Goal: Entertainment & Leisure: Consume media (video, audio)

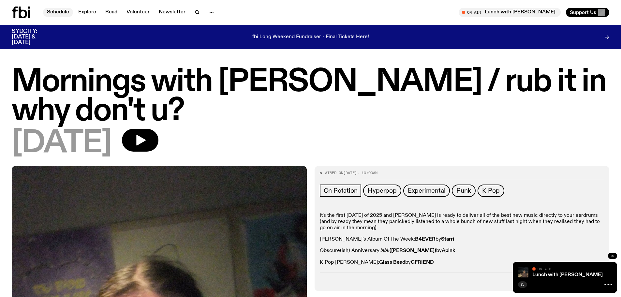
click at [52, 12] on link "Schedule" at bounding box center [58, 12] width 30 height 9
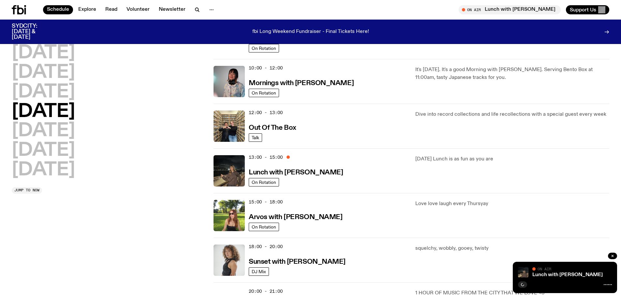
scroll to position [96, 0]
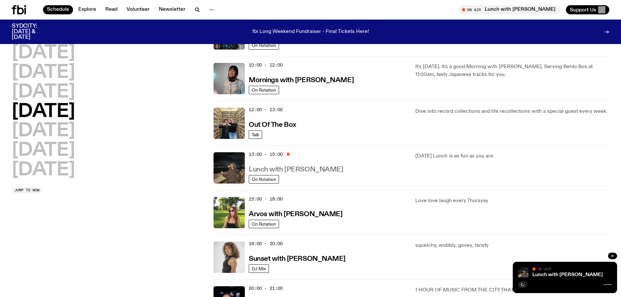
click at [262, 171] on h3 "Lunch with [PERSON_NAME]" at bounding box center [296, 169] width 94 height 7
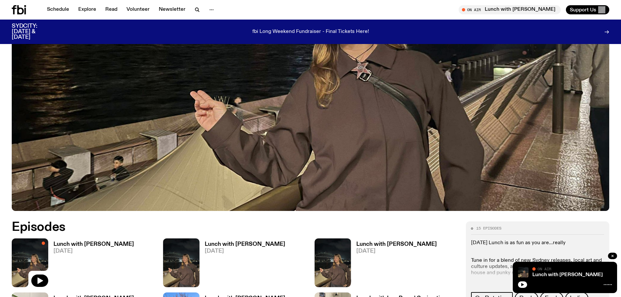
scroll to position [223, 0]
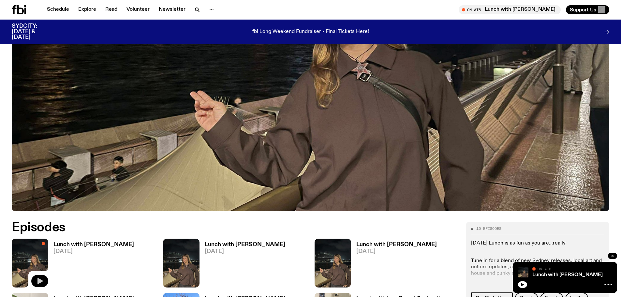
click at [37, 276] on button "button" at bounding box center [39, 281] width 17 height 12
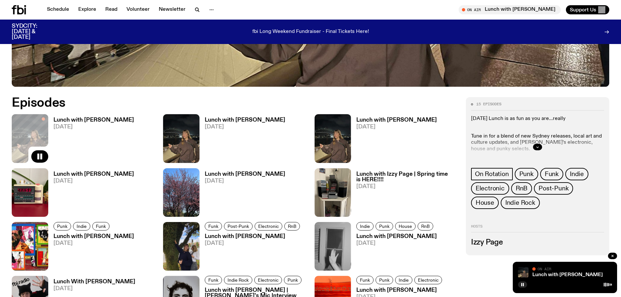
scroll to position [256, 0]
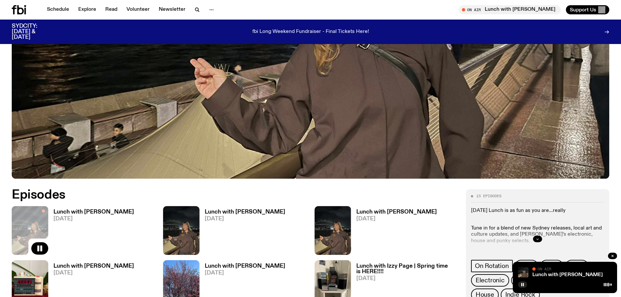
click at [534, 239] on button "button" at bounding box center [537, 239] width 9 height 7
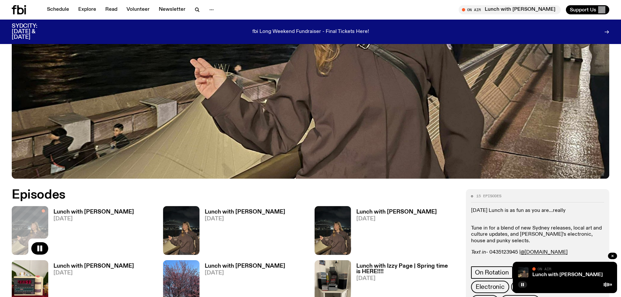
click at [79, 208] on div "Lunch with Izzy Page [DATE]" at bounding box center [91, 230] width 86 height 49
click at [79, 212] on h3 "Lunch with [PERSON_NAME]" at bounding box center [93, 212] width 81 height 6
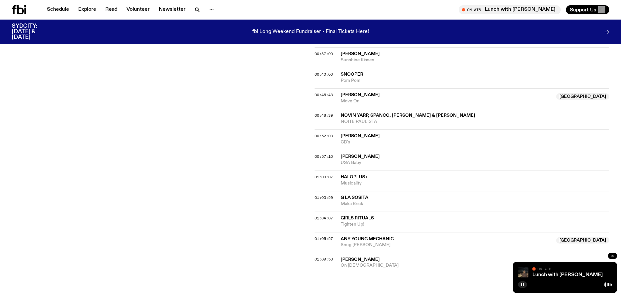
scroll to position [354, 0]
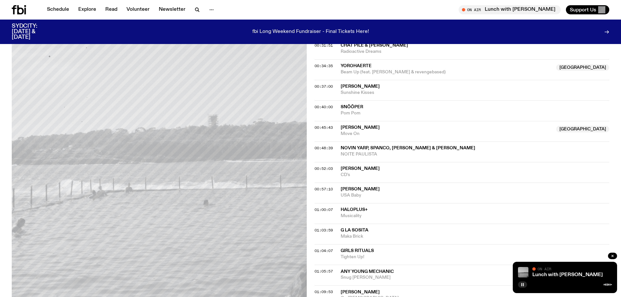
click at [520, 285] on button "button" at bounding box center [522, 284] width 9 height 7
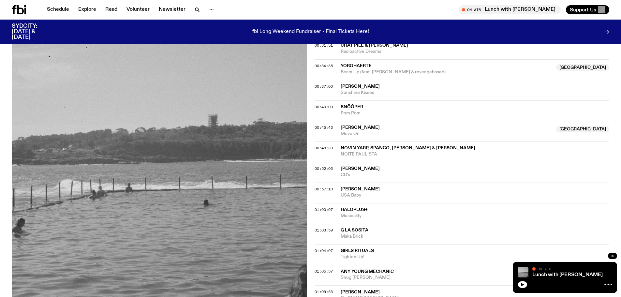
click at [527, 284] on div at bounding box center [565, 284] width 94 height 8
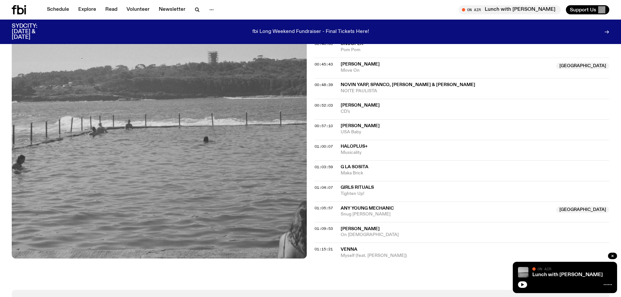
scroll to position [419, 0]
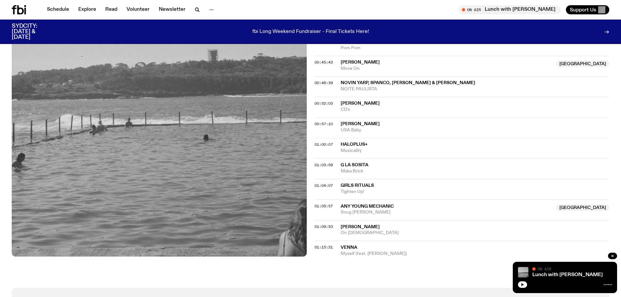
click at [521, 284] on icon "button" at bounding box center [523, 285] width 4 height 4
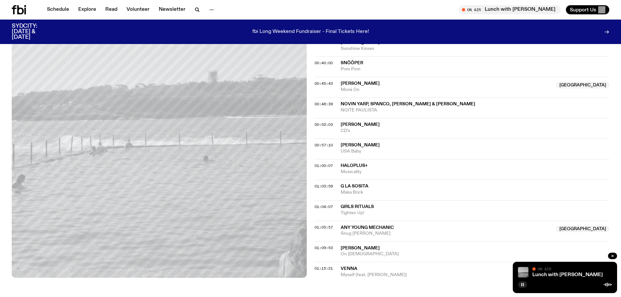
scroll to position [386, 0]
